Goal: Communication & Community: Answer question/provide support

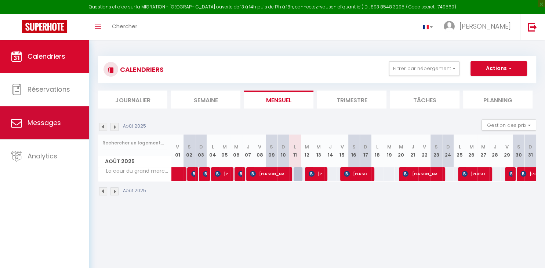
click at [79, 130] on link "Messages" at bounding box center [44, 122] width 89 height 33
select select "message"
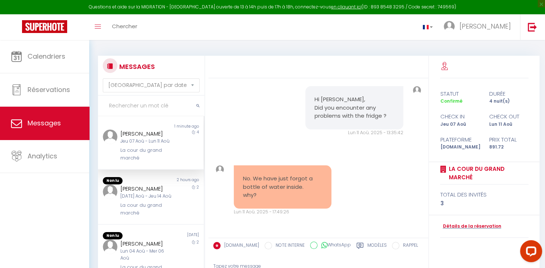
scroll to position [1607, 0]
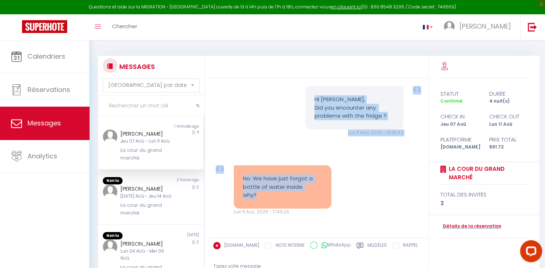
drag, startPoint x: 312, startPoint y: 98, endPoint x: 320, endPoint y: 199, distance: 101.2
click at [320, 199] on div "(Automated message) Hi [PERSON_NAME], We are pleased to welcome you in our plac…" at bounding box center [318, 158] width 220 height 159
copy div "Hi [PERSON_NAME], Did you encounter any problems with the fridge ? Lun 11 Aoû. …"
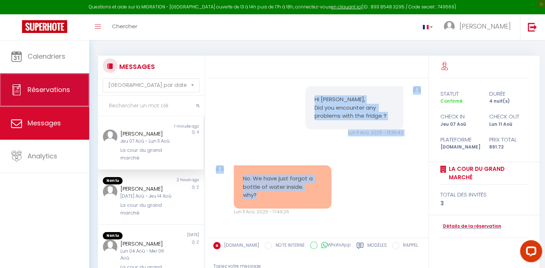
click at [47, 90] on span "Réservations" at bounding box center [49, 89] width 43 height 9
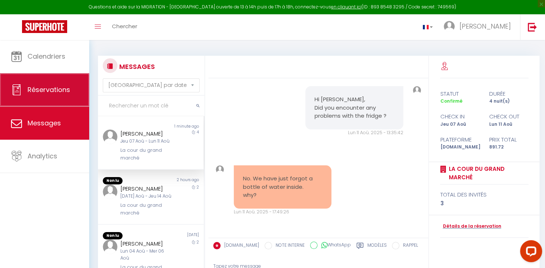
select select "not_cancelled"
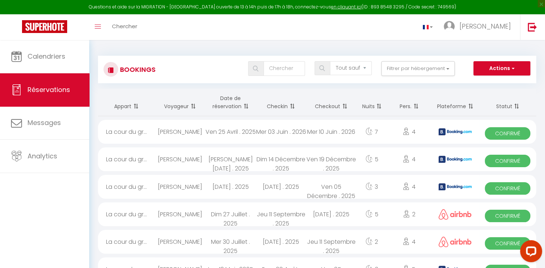
click at [243, 102] on span at bounding box center [245, 106] width 7 height 15
